Goal: Download file/media

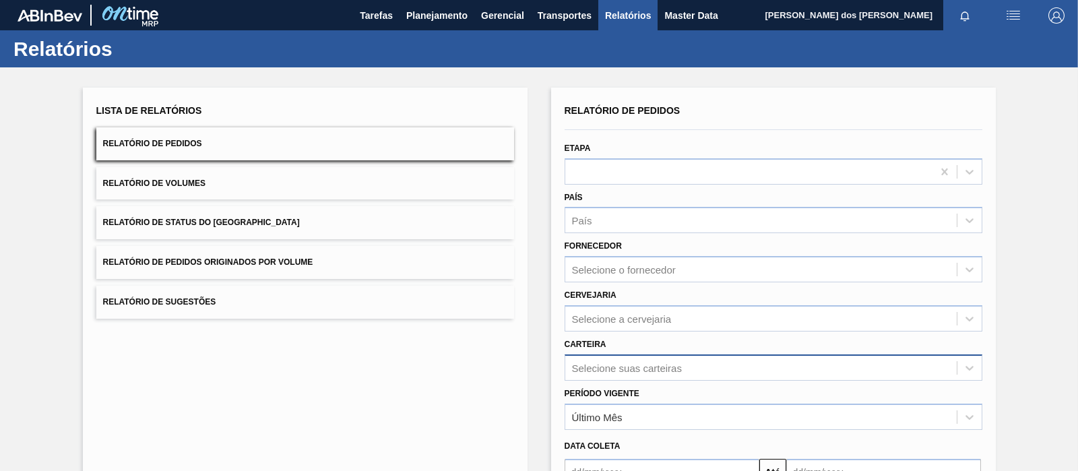
scroll to position [121, 0]
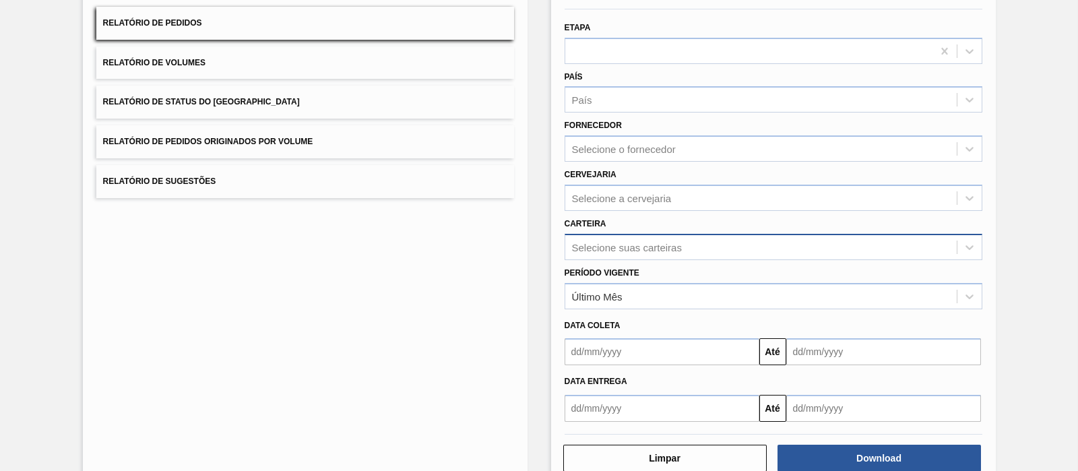
click at [613, 260] on div "Selecione suas carteiras" at bounding box center [774, 247] width 418 height 26
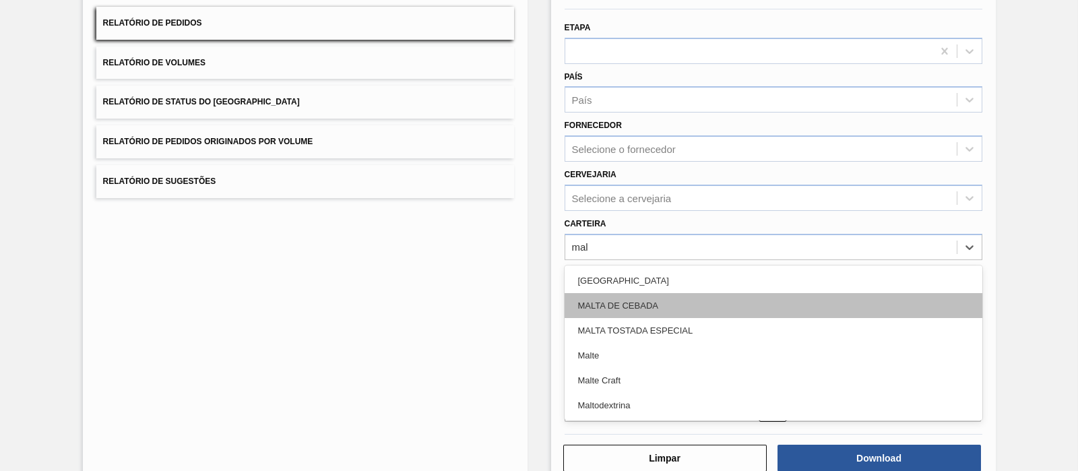
type input "malt"
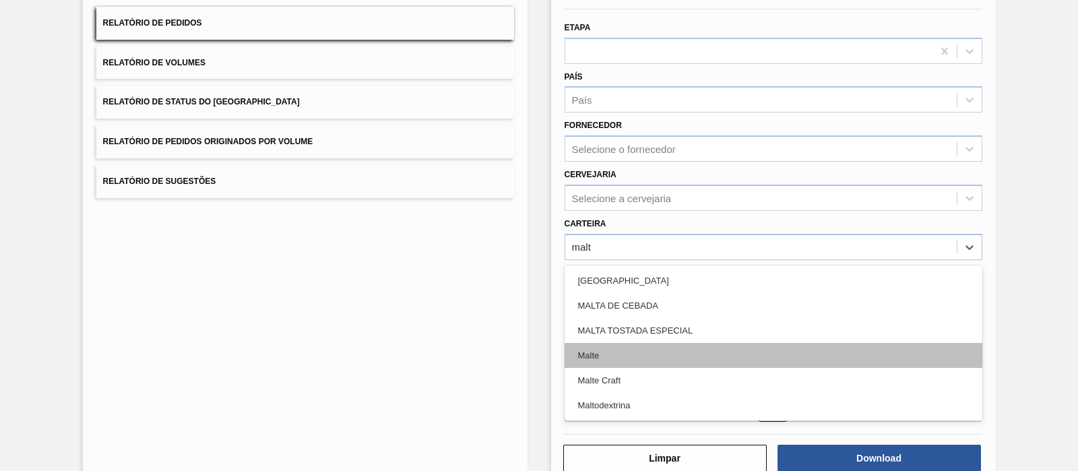
click at [573, 358] on div "Malte" at bounding box center [774, 355] width 418 height 25
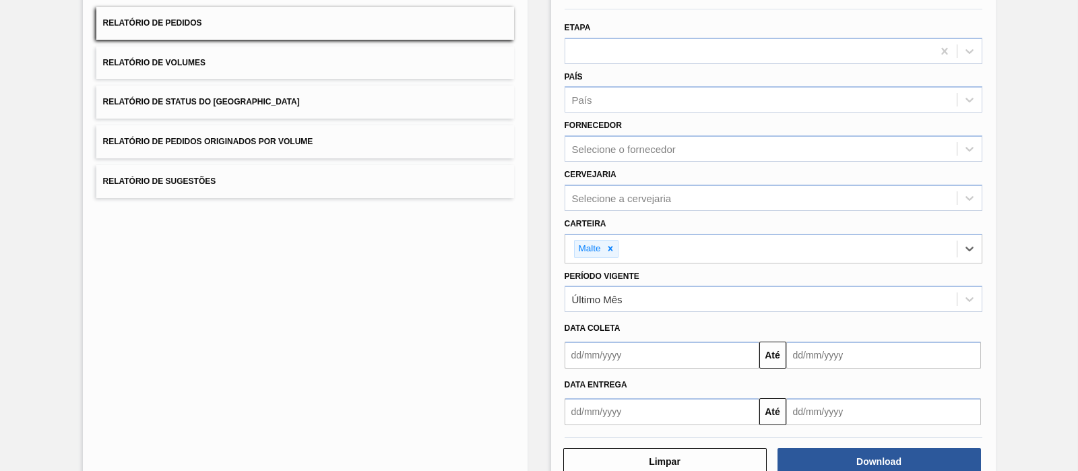
scroll to position [154, 0]
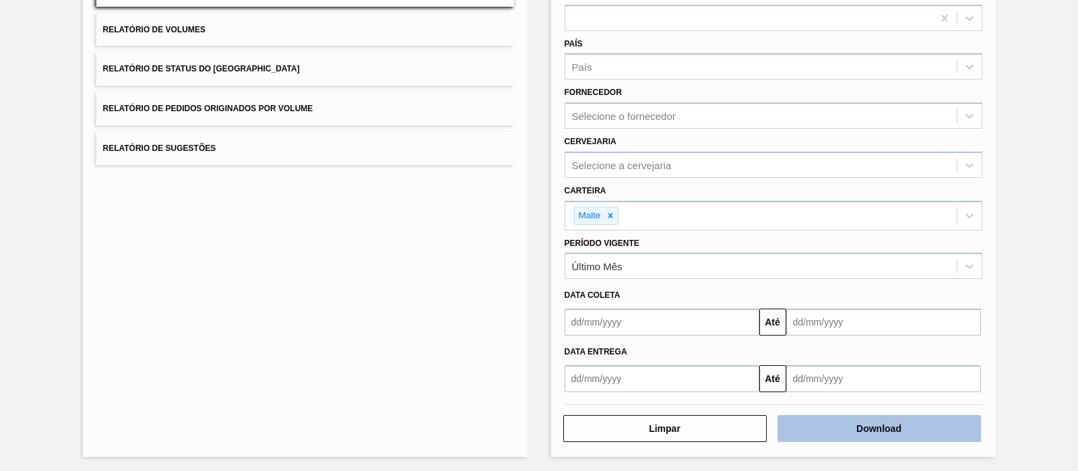
click at [815, 376] on button "Download" at bounding box center [879, 428] width 203 height 27
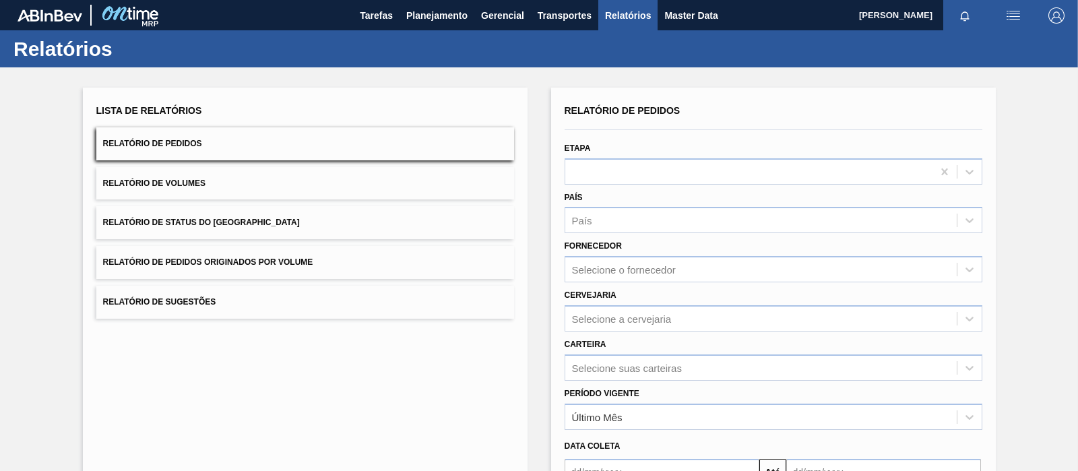
scroll to position [151, 0]
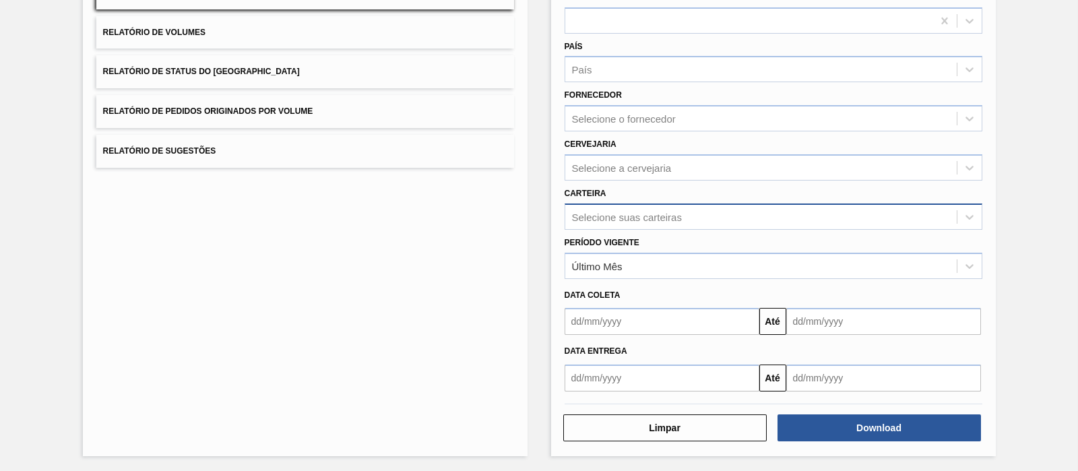
click at [604, 211] on div "Selecione suas carteiras" at bounding box center [627, 216] width 110 height 11
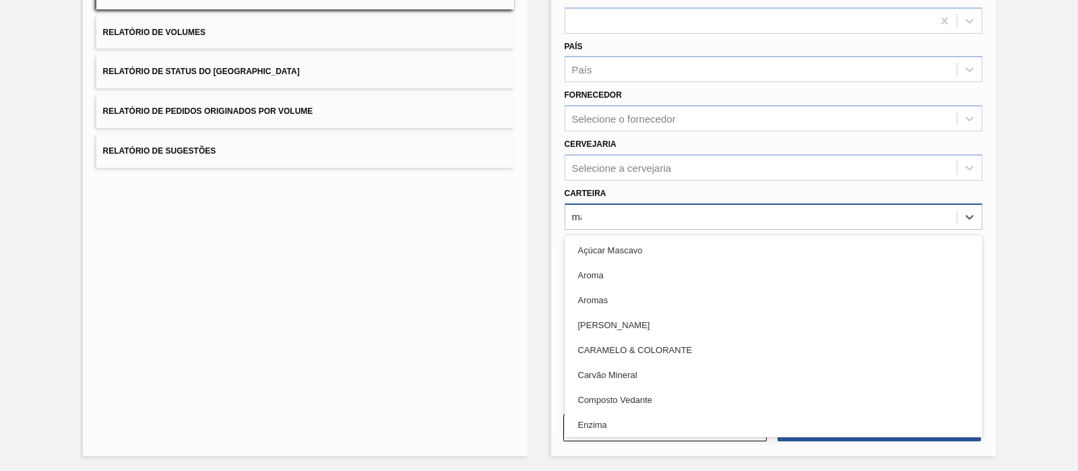
type input "mal"
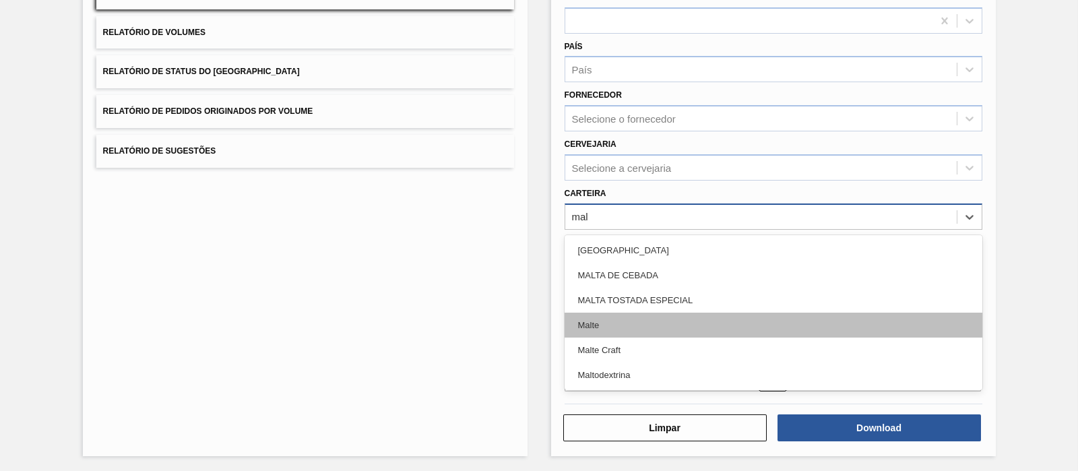
click at [592, 321] on div "Malte" at bounding box center [774, 325] width 418 height 25
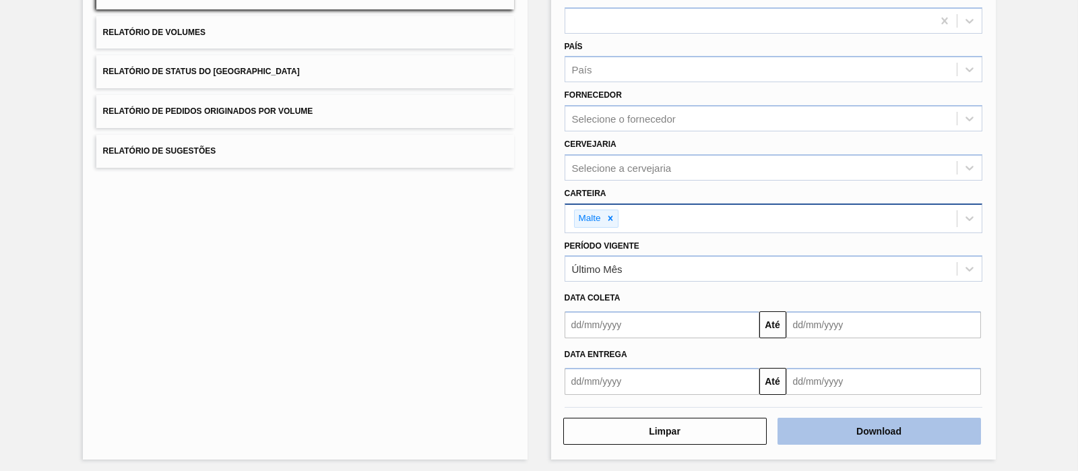
click at [808, 426] on button "Download" at bounding box center [879, 431] width 203 height 27
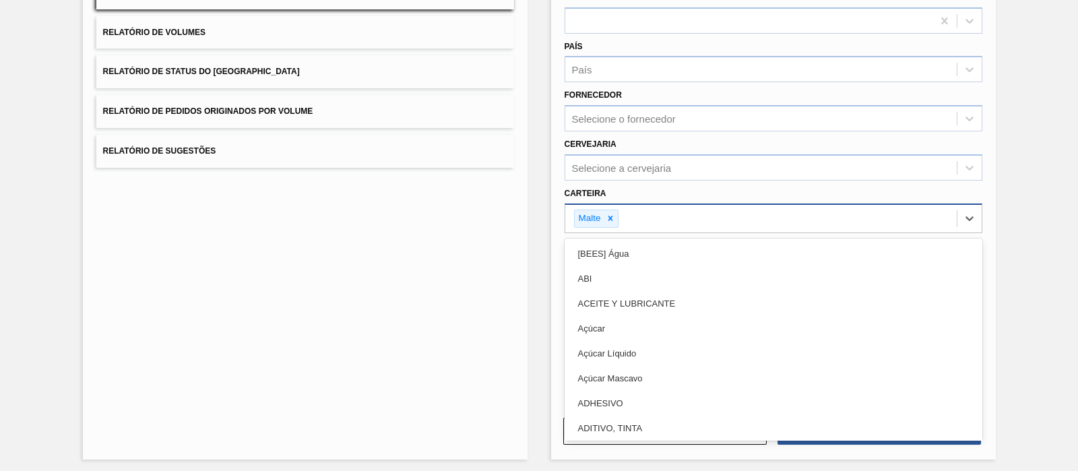
click at [569, 216] on div "Malte" at bounding box center [760, 219] width 391 height 28
click at [545, 233] on div "Lista de Relatórios Relatório de Pedidos Relatório de Volumes Relatório de Stat…" at bounding box center [539, 196] width 1078 height 560
